Goal: Information Seeking & Learning: Learn about a topic

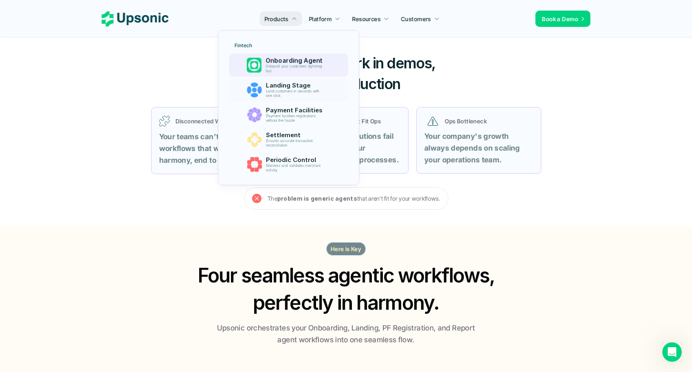
scroll to position [295, 0]
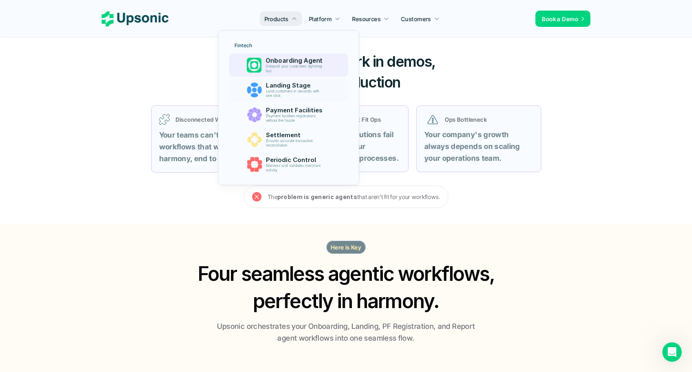
click at [308, 64] on p "Onboarding Agent" at bounding box center [296, 60] width 61 height 7
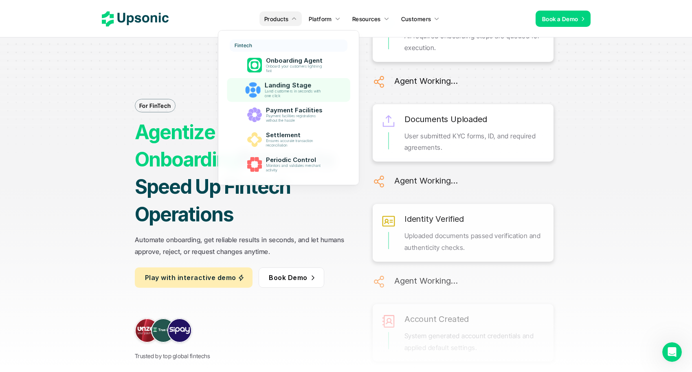
click at [287, 93] on p "Land customers in seconds with one click" at bounding box center [296, 93] width 62 height 9
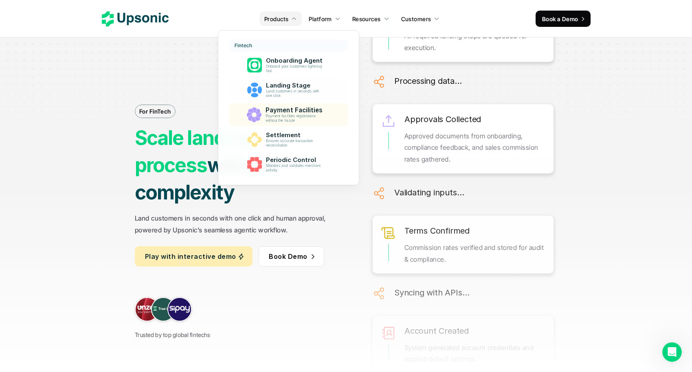
click at [285, 113] on p "Payment Facilities" at bounding box center [296, 110] width 61 height 7
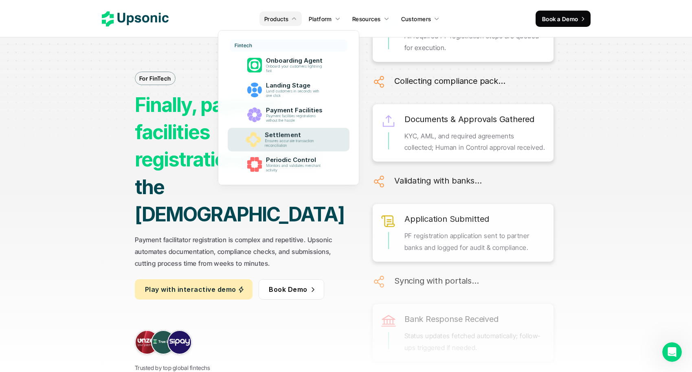
click at [286, 141] on p "Ensures accurate transaction reconciliation" at bounding box center [296, 143] width 62 height 9
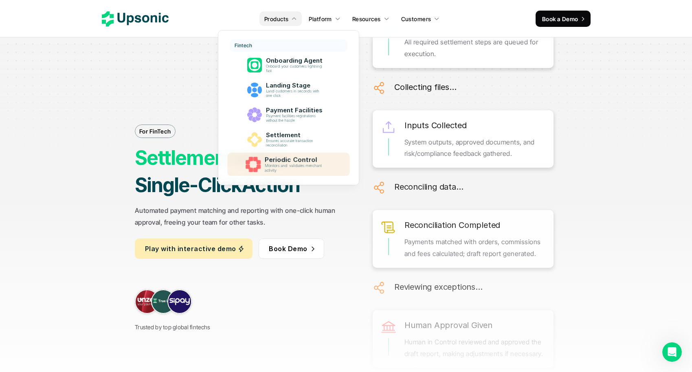
click at [292, 164] on p "Monitors and validates merchant activity" at bounding box center [296, 168] width 62 height 9
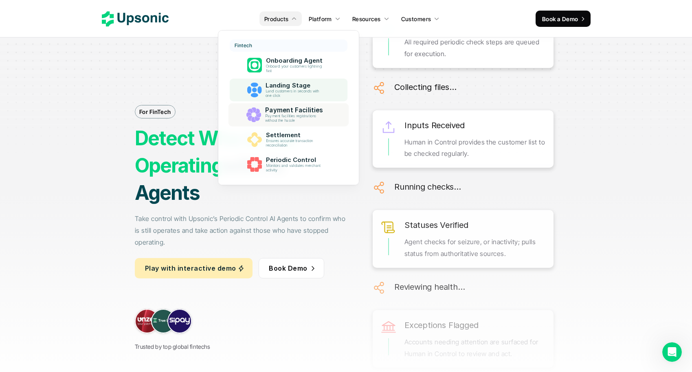
click at [292, 95] on p "Land customers in seconds with one click" at bounding box center [295, 93] width 59 height 9
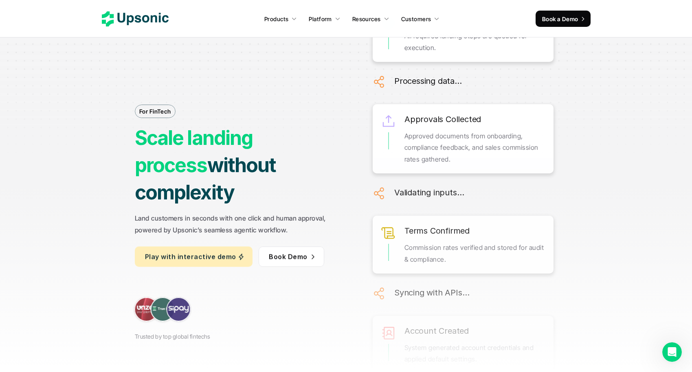
drag, startPoint x: 292, startPoint y: 95, endPoint x: 297, endPoint y: 95, distance: 5.4
click at [292, 95] on div "For FinTech Scale landing process without complexity Land customers in seconds …" at bounding box center [242, 186] width 214 height 308
click at [448, 130] on p "Approved documents from onboarding, compliance feedback, and sales commission r…" at bounding box center [475, 147] width 141 height 35
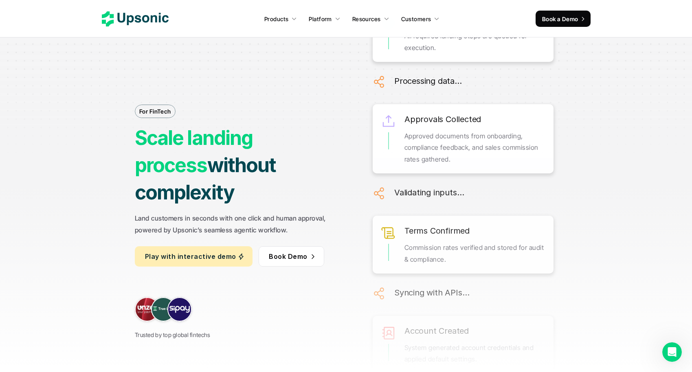
drag, startPoint x: 448, startPoint y: 117, endPoint x: 448, endPoint y: 106, distance: 11.0
click at [448, 130] on p "Approved documents from onboarding, compliance feedback, and sales commission r…" at bounding box center [475, 147] width 141 height 35
click at [417, 242] on p "Commission rates verified and stored for audit & compliance." at bounding box center [475, 254] width 141 height 24
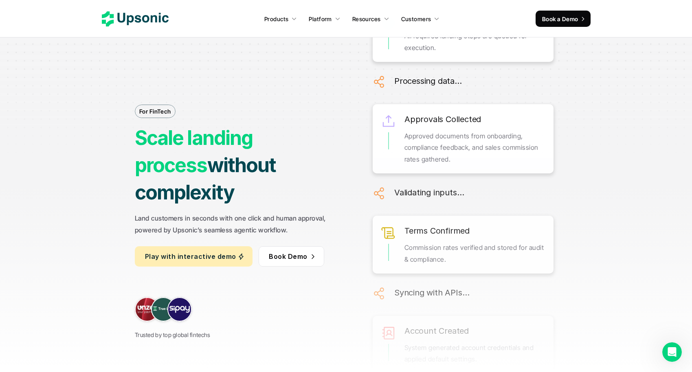
drag, startPoint x: 417, startPoint y: 196, endPoint x: 421, endPoint y: 183, distance: 13.0
click at [417, 242] on p "Commission rates verified and stored for audit & compliance." at bounding box center [475, 254] width 141 height 24
click at [422, 242] on p "Commission rates verified and stored for audit & compliance." at bounding box center [475, 254] width 141 height 24
drag, startPoint x: 422, startPoint y: 178, endPoint x: 419, endPoint y: 194, distance: 17.0
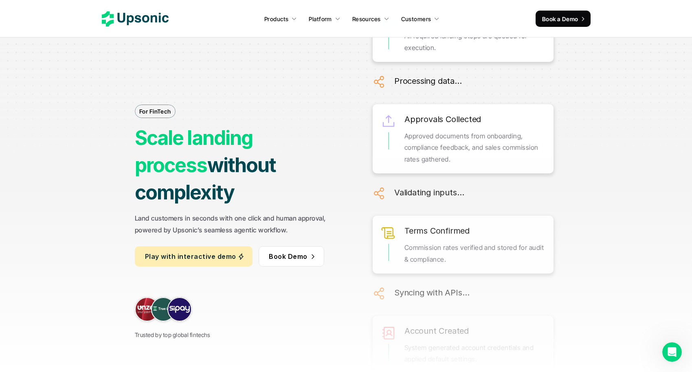
click at [422, 242] on p "Commission rates verified and stored for audit & compliance." at bounding box center [475, 254] width 141 height 24
